Goal: Browse casually: Explore the website without a specific task or goal

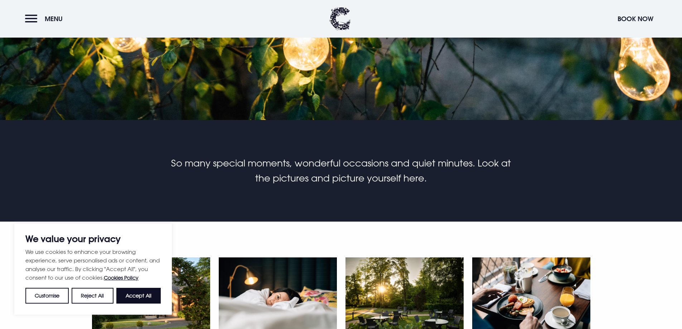
scroll to position [286, 0]
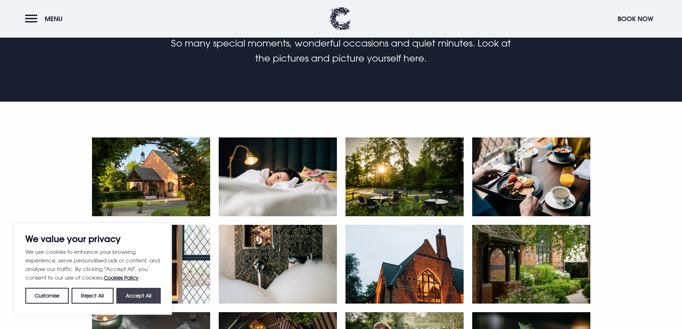
click at [136, 293] on button "Accept All" at bounding box center [138, 296] width 44 height 16
checkbox input "true"
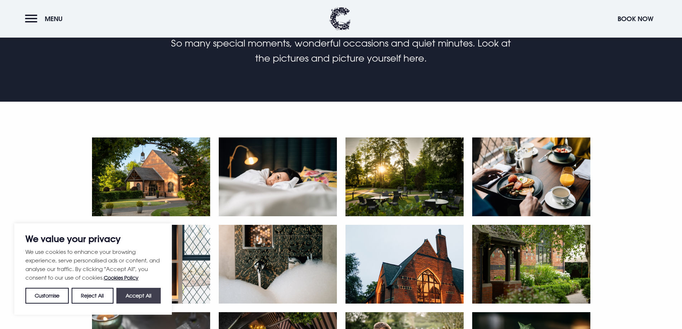
checkbox input "true"
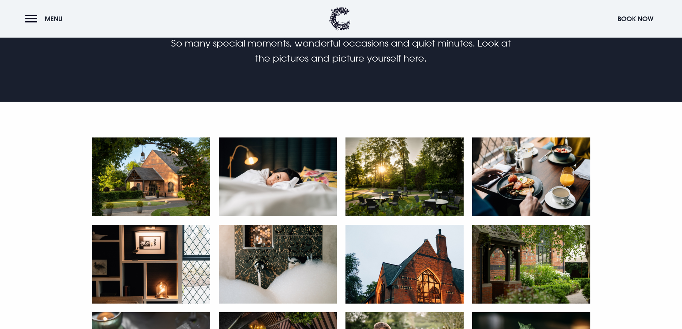
click at [166, 179] on img at bounding box center [151, 176] width 118 height 79
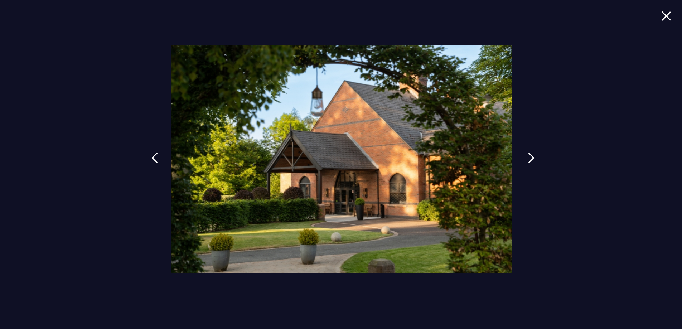
click at [528, 159] on img at bounding box center [531, 157] width 6 height 11
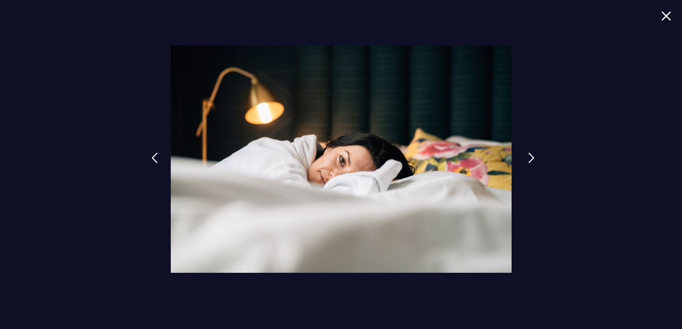
click at [528, 159] on img at bounding box center [531, 157] width 6 height 11
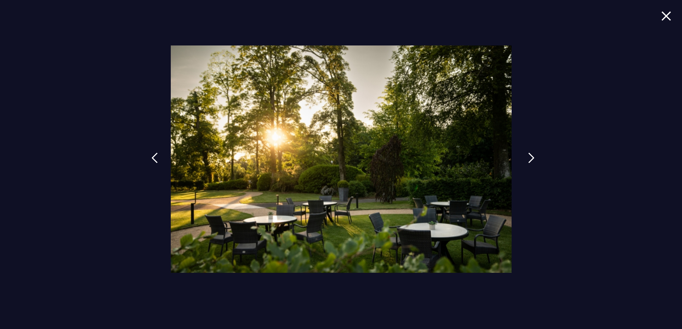
click at [528, 159] on img at bounding box center [531, 157] width 6 height 11
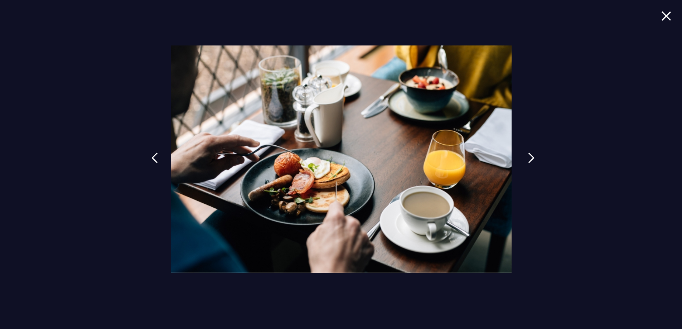
click at [528, 159] on img at bounding box center [531, 157] width 6 height 11
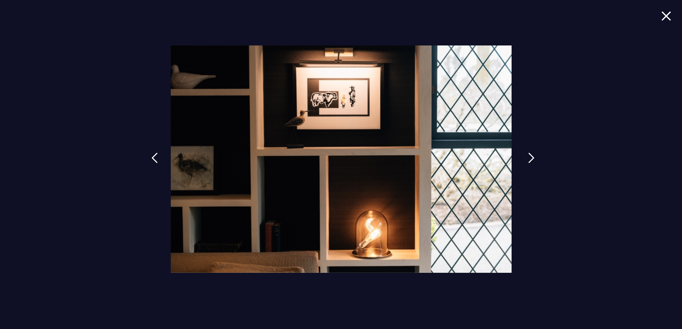
click at [528, 159] on img at bounding box center [531, 157] width 6 height 11
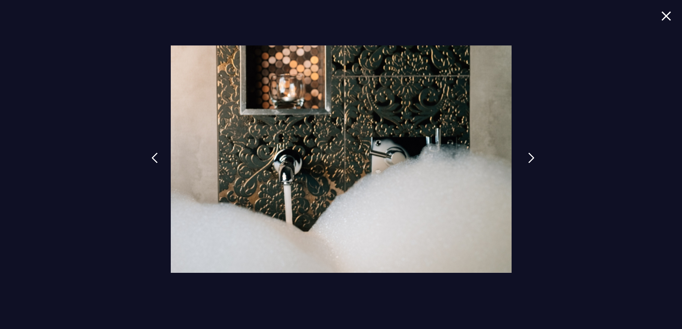
click at [528, 159] on img at bounding box center [531, 157] width 6 height 11
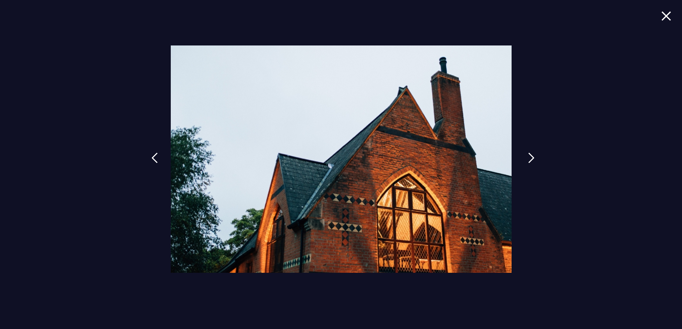
click at [528, 159] on img at bounding box center [531, 157] width 6 height 11
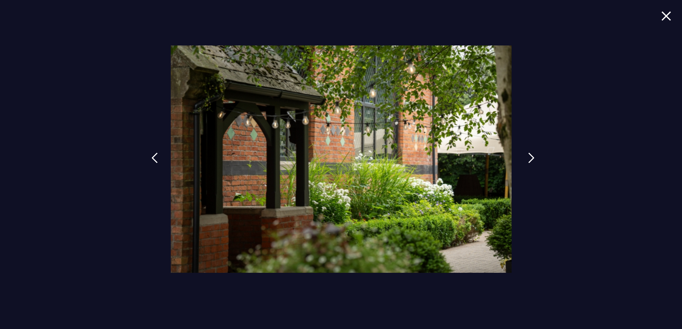
click at [528, 159] on img at bounding box center [531, 157] width 6 height 11
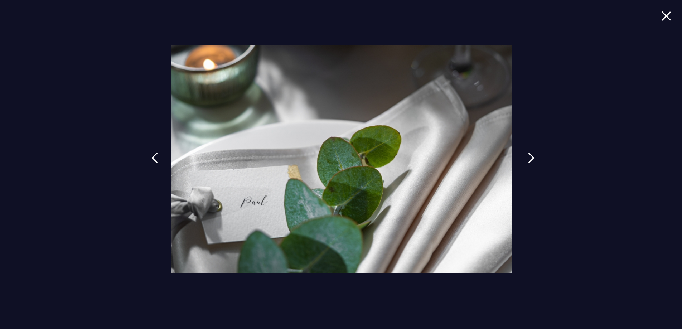
click at [528, 159] on img at bounding box center [531, 157] width 6 height 11
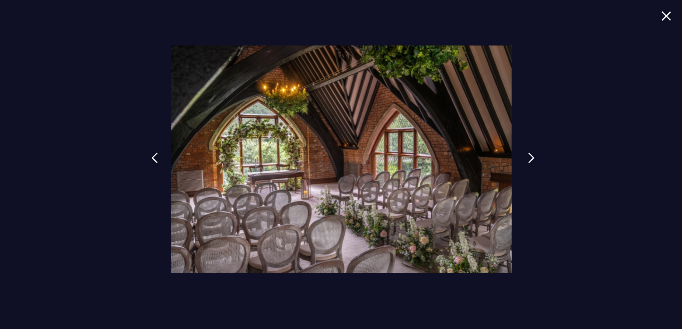
click at [528, 159] on img at bounding box center [531, 157] width 6 height 11
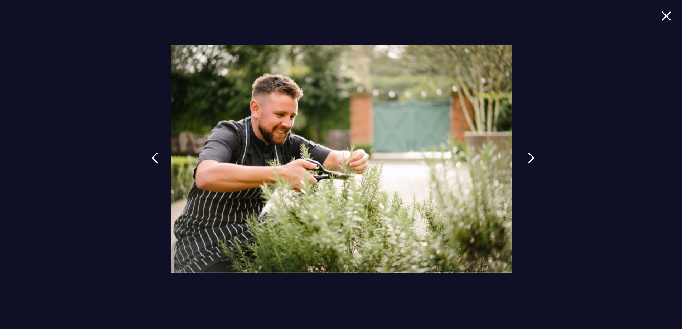
click at [529, 160] on img at bounding box center [531, 157] width 6 height 11
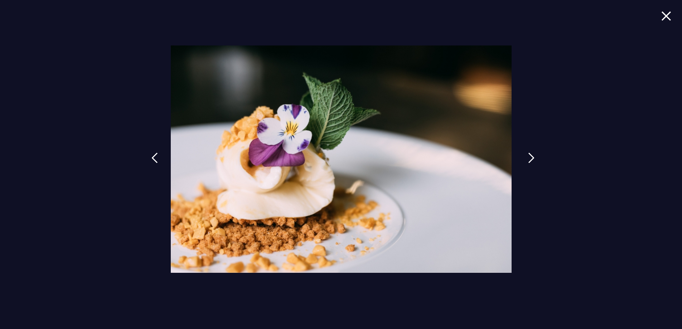
click at [530, 160] on img at bounding box center [531, 157] width 6 height 11
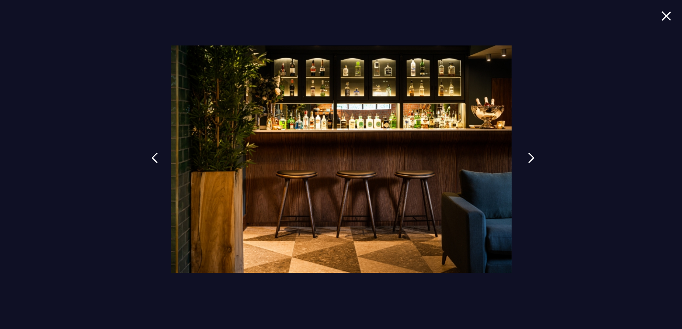
click at [530, 161] on img at bounding box center [531, 157] width 6 height 11
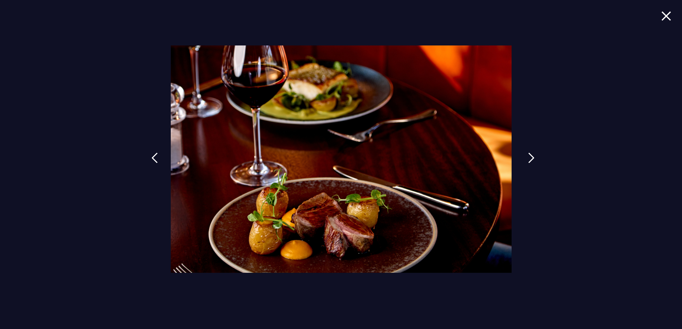
click at [530, 161] on img at bounding box center [531, 157] width 6 height 11
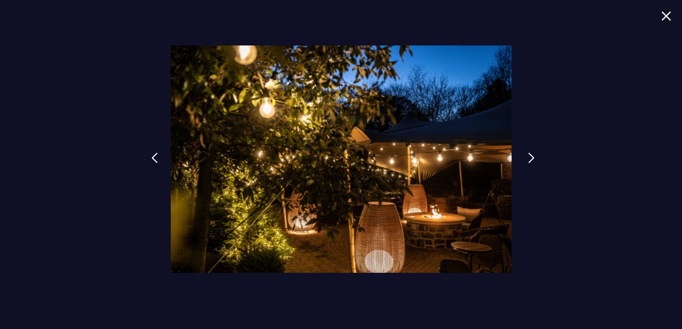
click at [530, 161] on img at bounding box center [531, 157] width 6 height 11
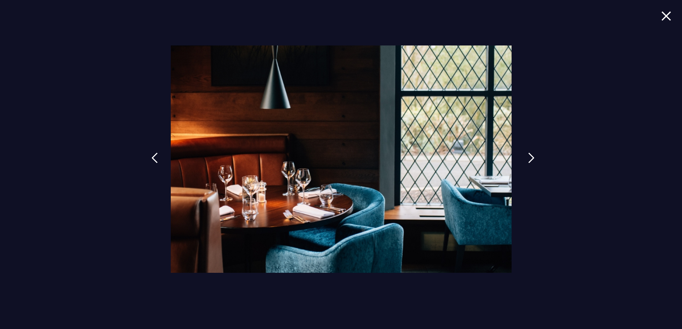
click at [530, 161] on img at bounding box center [531, 157] width 6 height 11
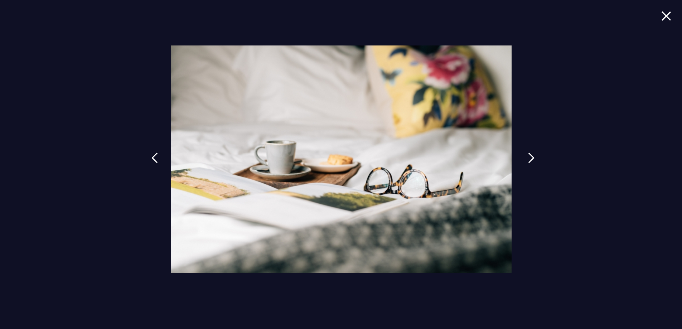
click at [531, 162] on img at bounding box center [531, 157] width 6 height 11
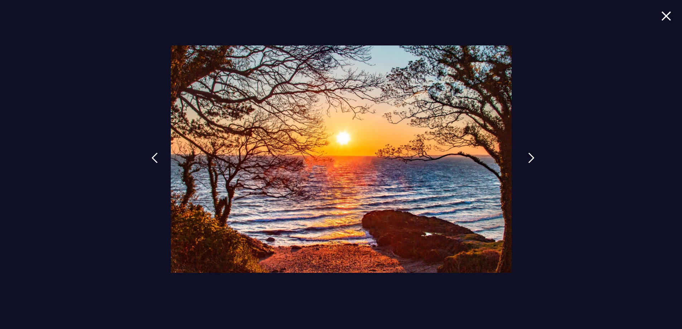
click at [531, 162] on img at bounding box center [531, 157] width 6 height 11
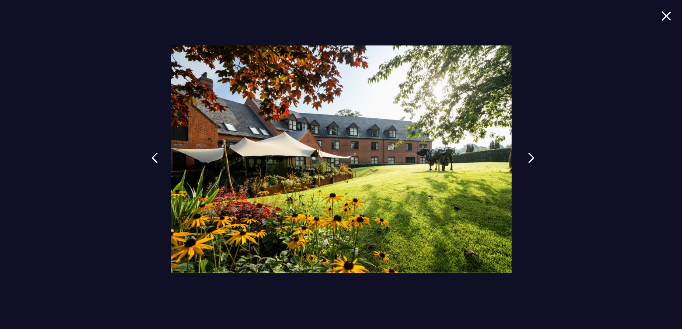
click at [531, 162] on img at bounding box center [531, 157] width 6 height 11
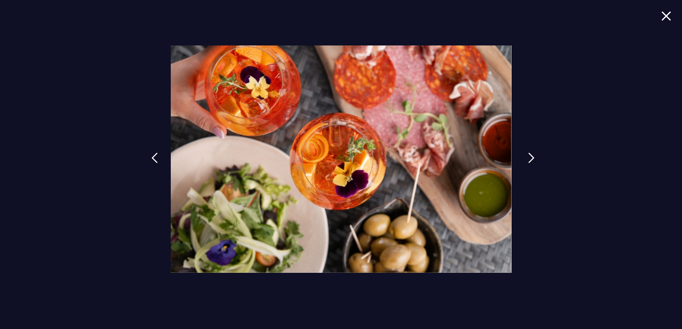
click at [531, 162] on img at bounding box center [531, 157] width 6 height 11
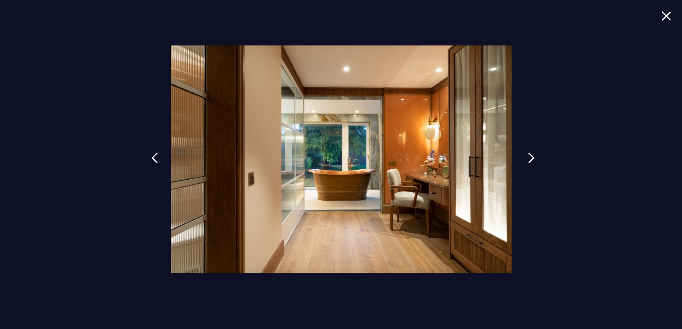
click at [531, 162] on img at bounding box center [531, 157] width 6 height 11
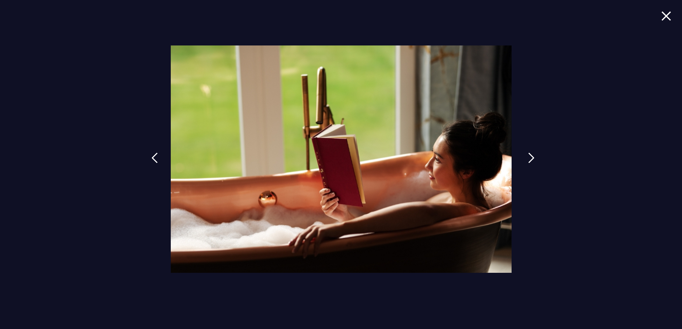
click at [531, 162] on img at bounding box center [531, 157] width 6 height 11
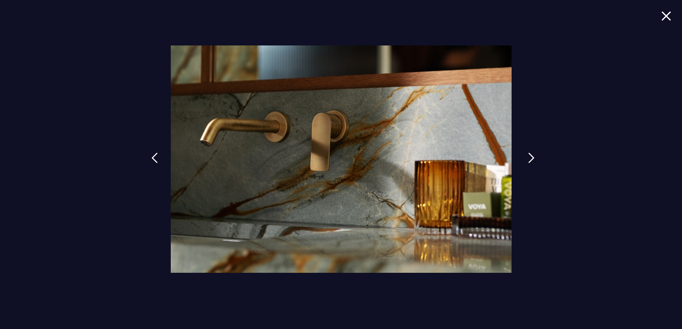
click at [531, 162] on img at bounding box center [531, 157] width 6 height 11
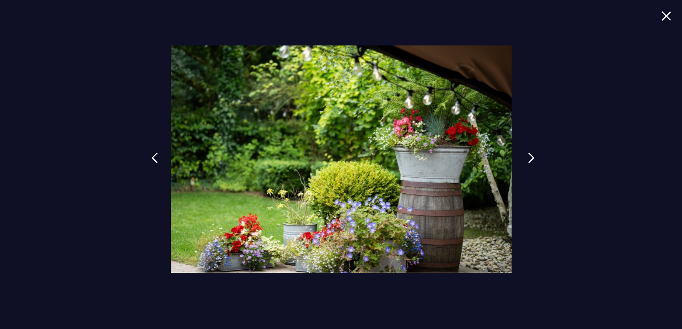
click at [531, 162] on img at bounding box center [531, 157] width 6 height 11
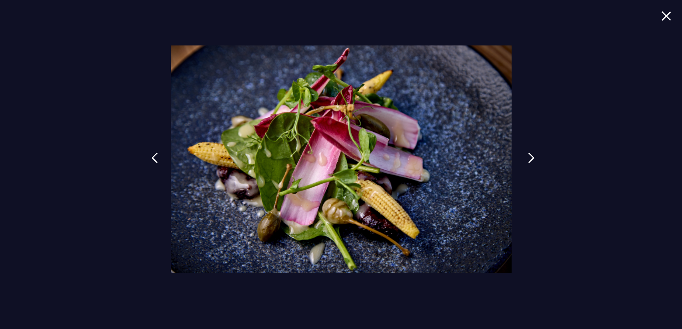
click at [531, 162] on img at bounding box center [531, 157] width 6 height 11
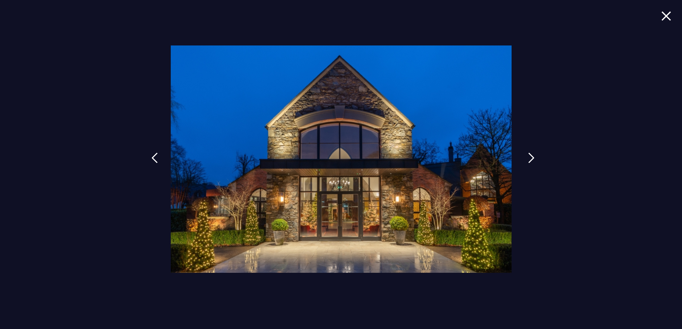
click at [531, 162] on img at bounding box center [531, 157] width 6 height 11
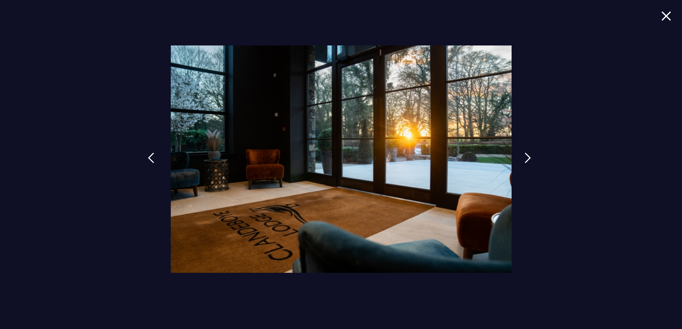
click at [150, 155] on img at bounding box center [151, 157] width 6 height 11
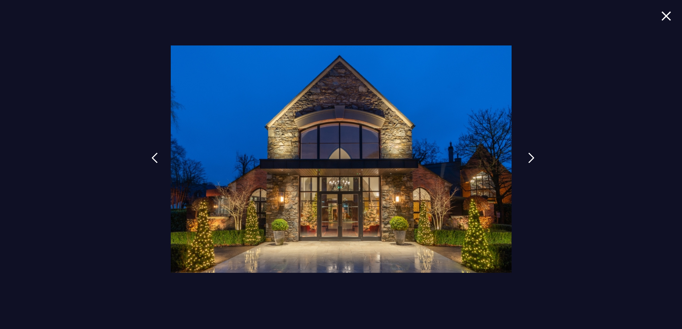
click at [526, 158] on link at bounding box center [531, 163] width 18 height 33
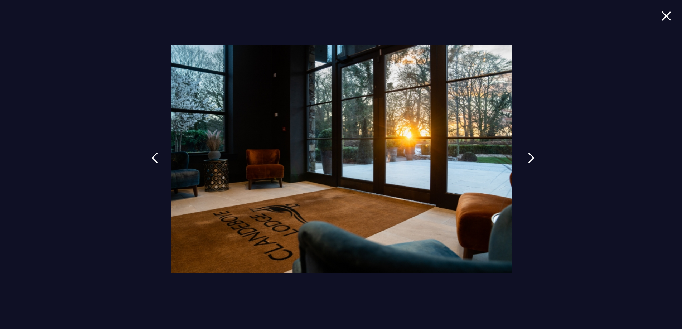
click at [526, 158] on link at bounding box center [531, 163] width 18 height 33
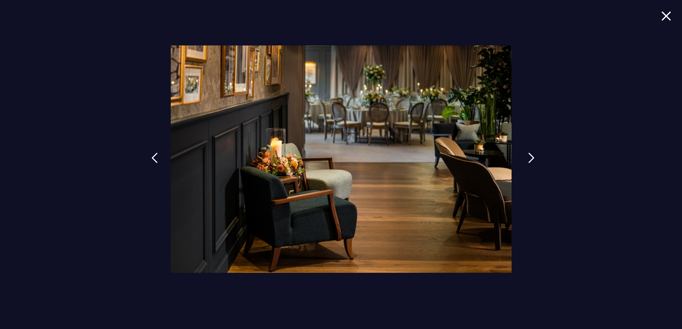
click at [526, 158] on link at bounding box center [531, 163] width 18 height 33
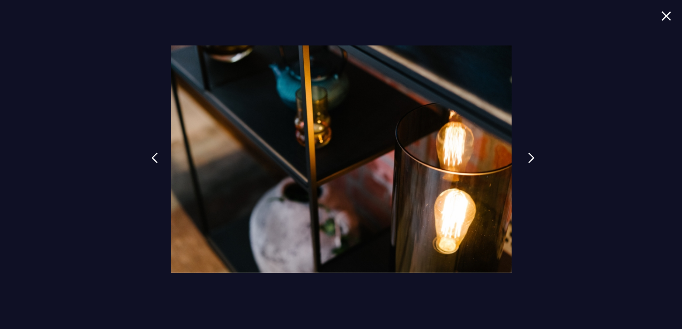
click at [526, 158] on link at bounding box center [531, 163] width 18 height 33
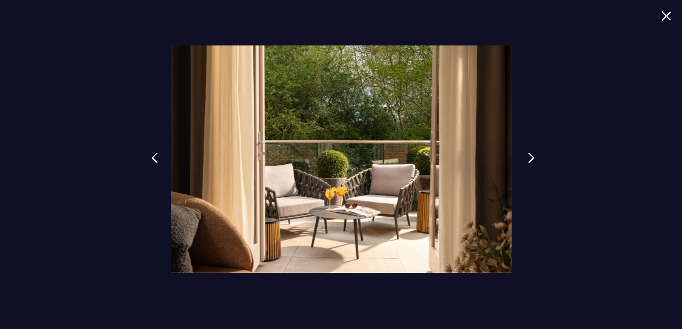
click at [526, 158] on link at bounding box center [531, 163] width 18 height 33
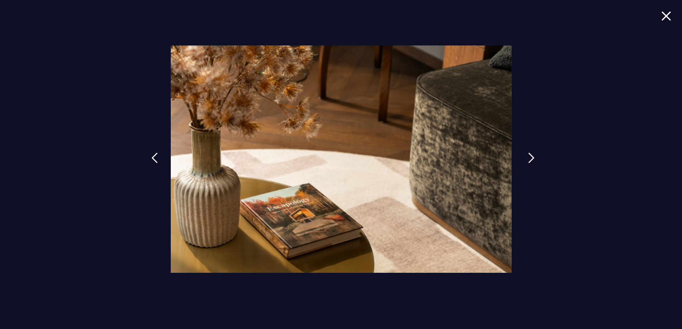
click at [526, 158] on link at bounding box center [531, 163] width 18 height 33
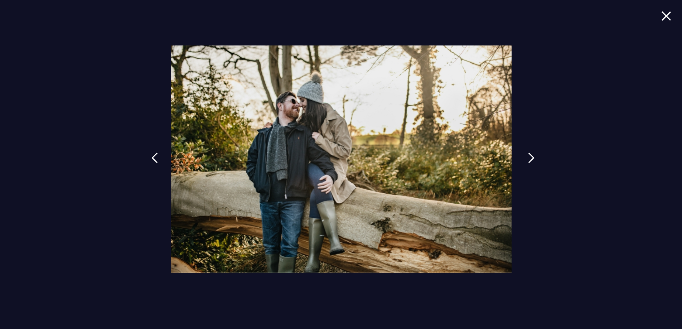
click at [526, 158] on link at bounding box center [531, 163] width 18 height 33
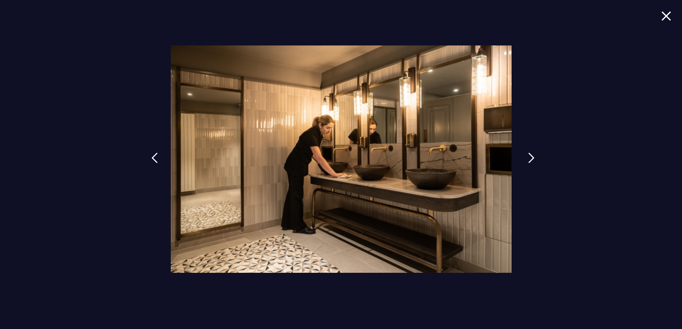
click at [526, 159] on link at bounding box center [531, 163] width 18 height 33
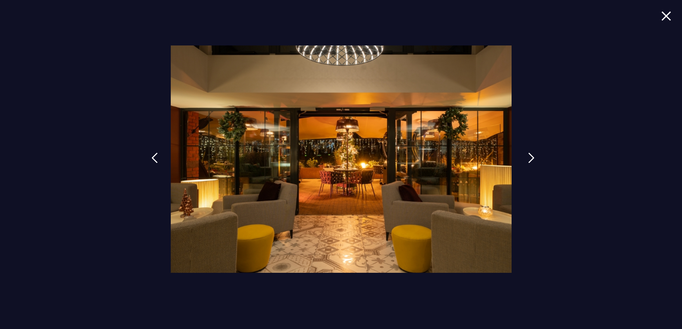
click at [526, 159] on link at bounding box center [531, 163] width 18 height 33
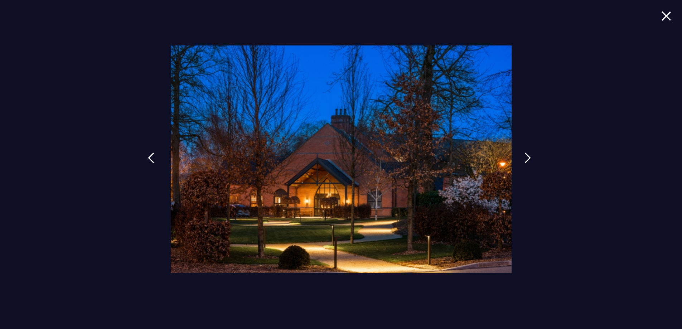
click at [160, 152] on link at bounding box center [151, 163] width 18 height 33
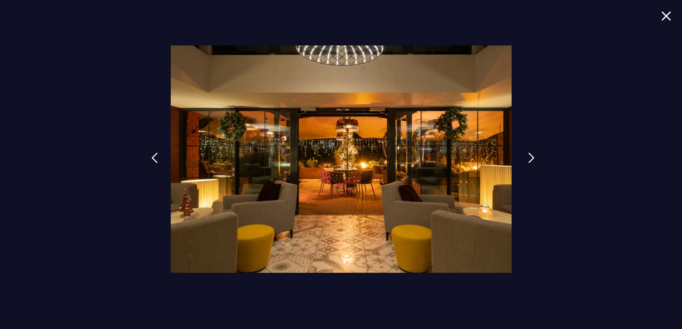
click at [520, 158] on div at bounding box center [341, 164] width 682 height 329
click at [522, 158] on link at bounding box center [531, 163] width 18 height 33
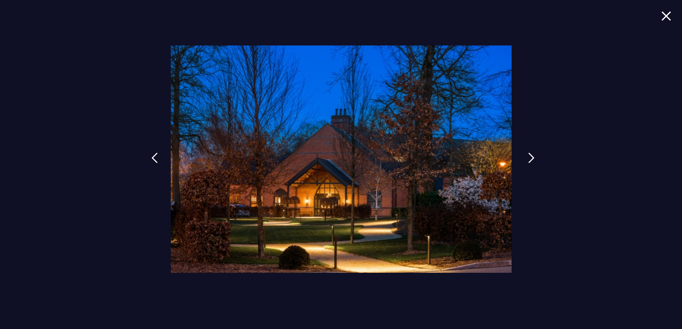
click at [522, 159] on link at bounding box center [531, 163] width 18 height 33
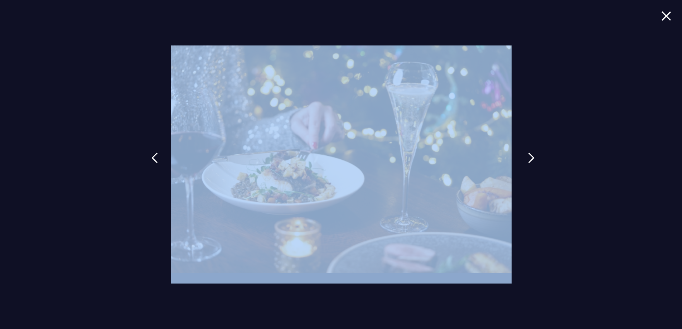
click at [520, 159] on div at bounding box center [341, 164] width 682 height 329
click at [528, 156] on img at bounding box center [531, 157] width 6 height 11
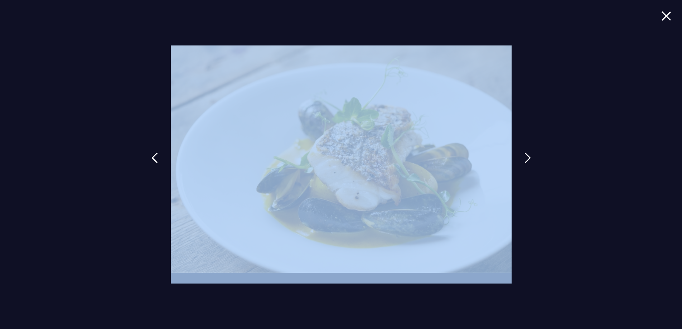
click at [667, 17] on img at bounding box center [666, 16] width 10 height 10
